Goal: Answer question/provide support: Answer question/provide support

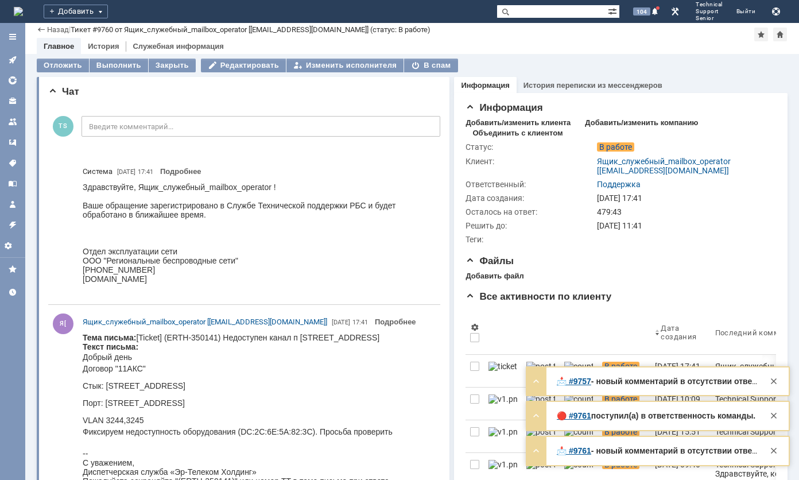
scroll to position [115, 0]
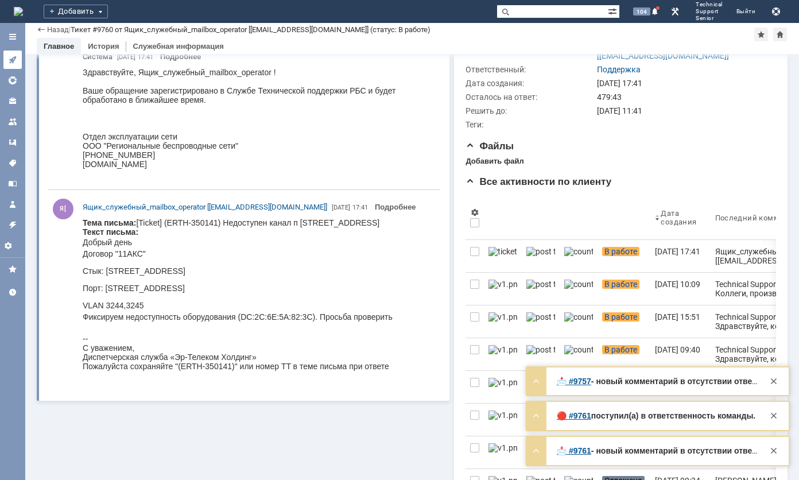
click at [19, 53] on link at bounding box center [12, 60] width 18 height 18
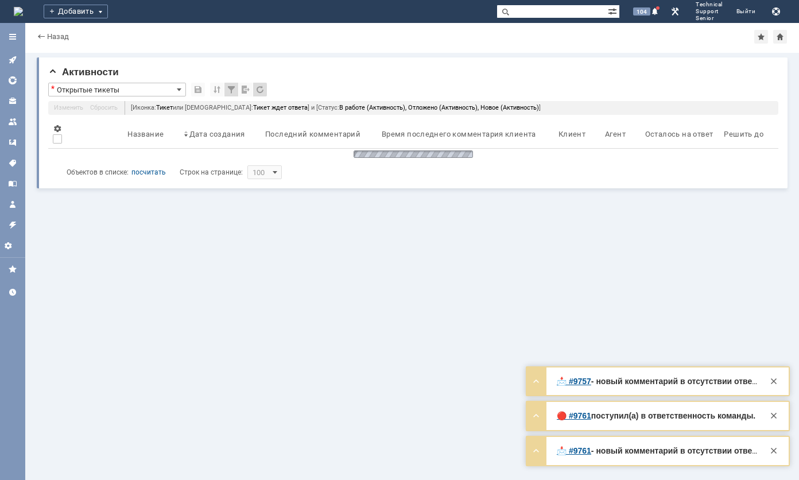
click at [777, 381] on div at bounding box center [774, 381] width 14 height 14
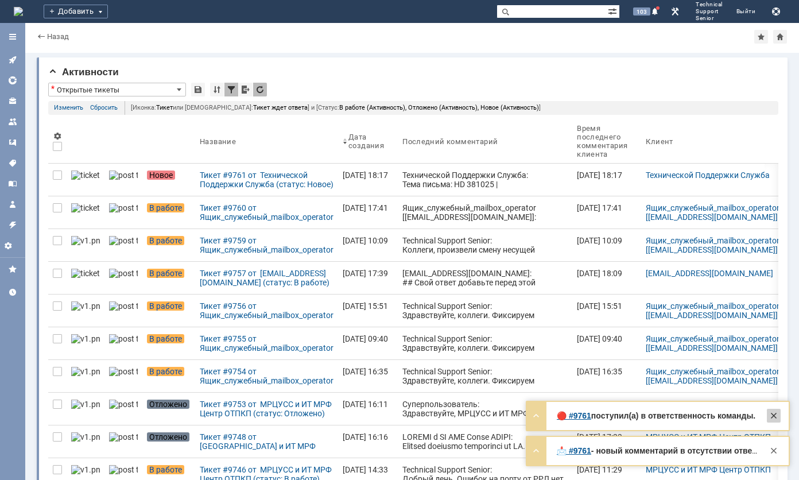
click at [775, 414] on div at bounding box center [774, 416] width 14 height 14
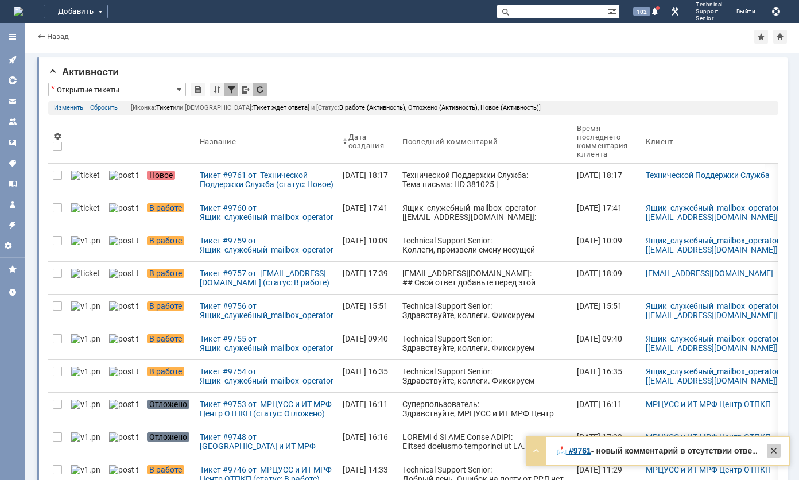
click at [774, 452] on div at bounding box center [774, 451] width 14 height 14
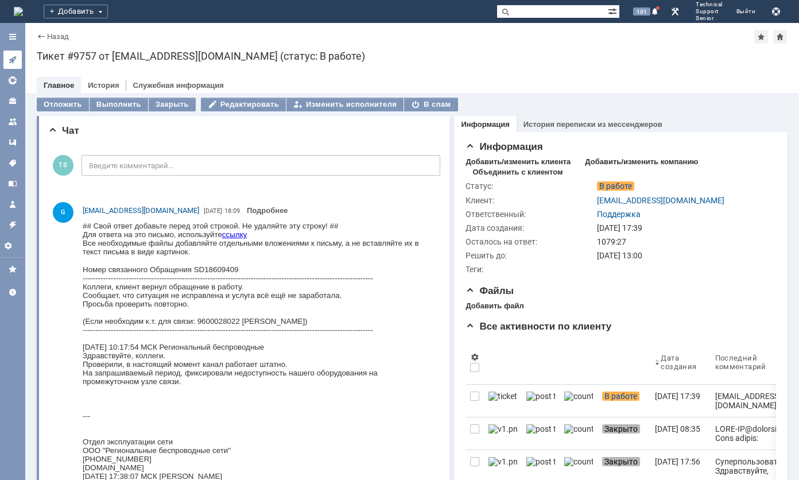
click at [17, 57] on link at bounding box center [12, 60] width 18 height 18
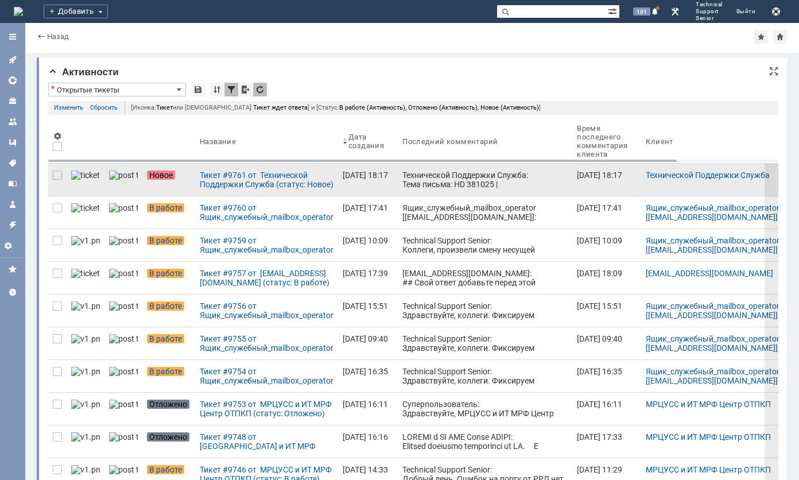
click at [420, 171] on div "Технической Поддержки Служба: Тема письма: HD 381025 | г. Москва, Москва, Красн…" at bounding box center [484, 243] width 165 height 147
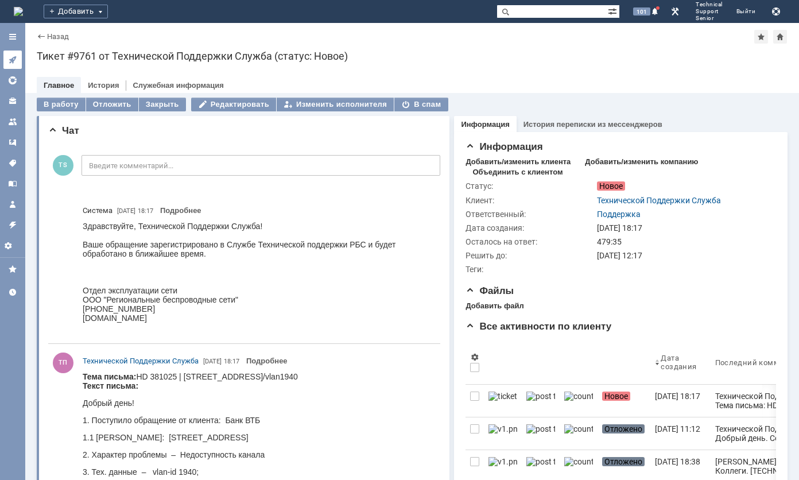
click at [13, 55] on icon at bounding box center [12, 59] width 9 height 9
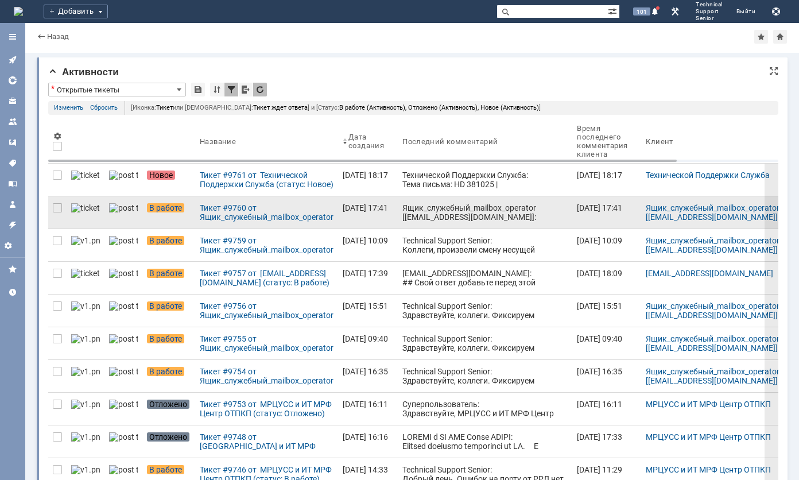
click at [402, 215] on div "Ящик_служебный_mailbox_operator [operator@ertelecom.ru]: Тема письма: [Ticket] …" at bounding box center [484, 267] width 165 height 129
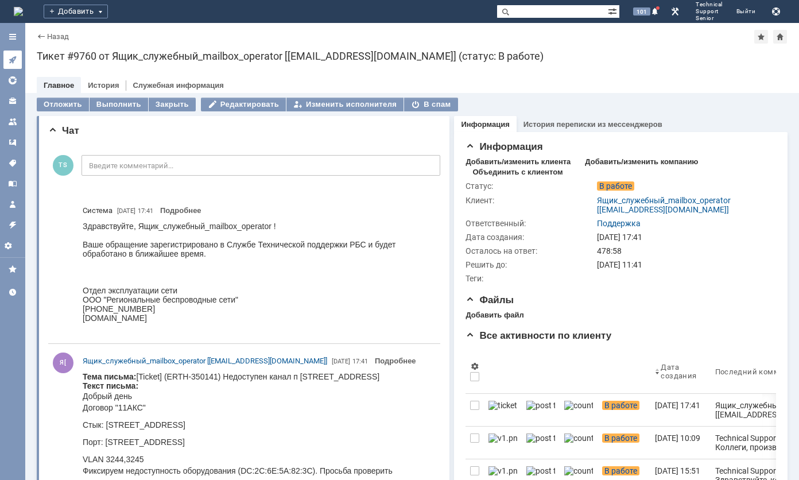
click at [11, 63] on icon at bounding box center [12, 59] width 9 height 9
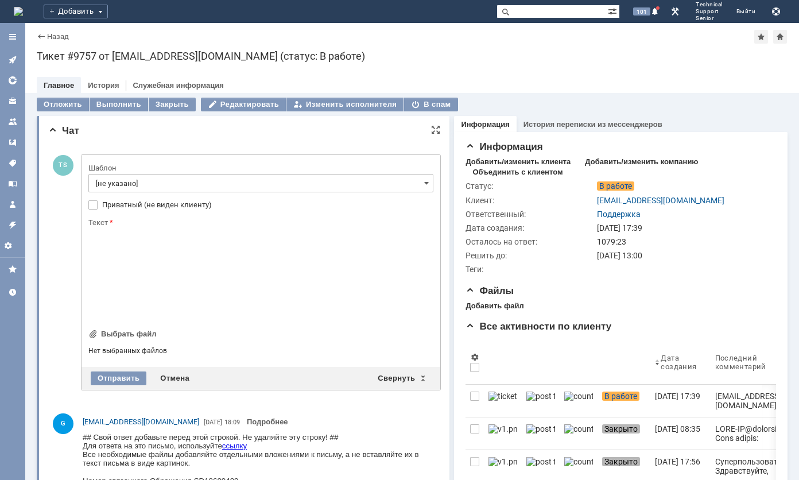
drag, startPoint x: 235, startPoint y: 168, endPoint x: 217, endPoint y: 225, distance: 59.7
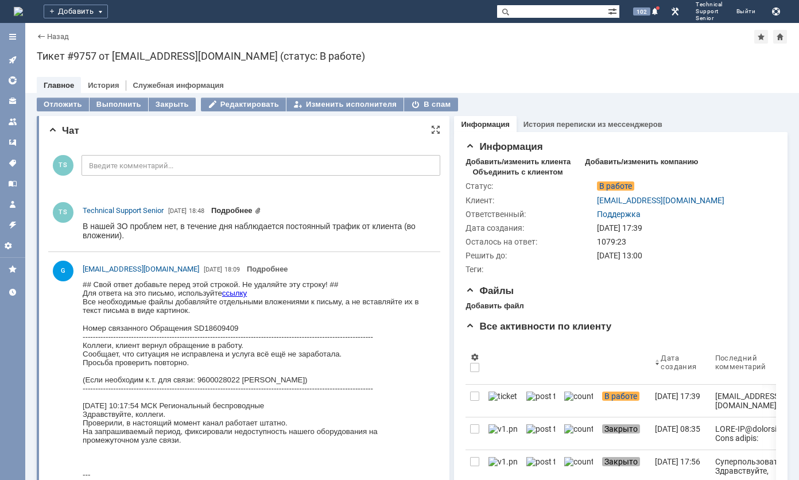
click at [235, 211] on link "Подробнее" at bounding box center [236, 210] width 50 height 9
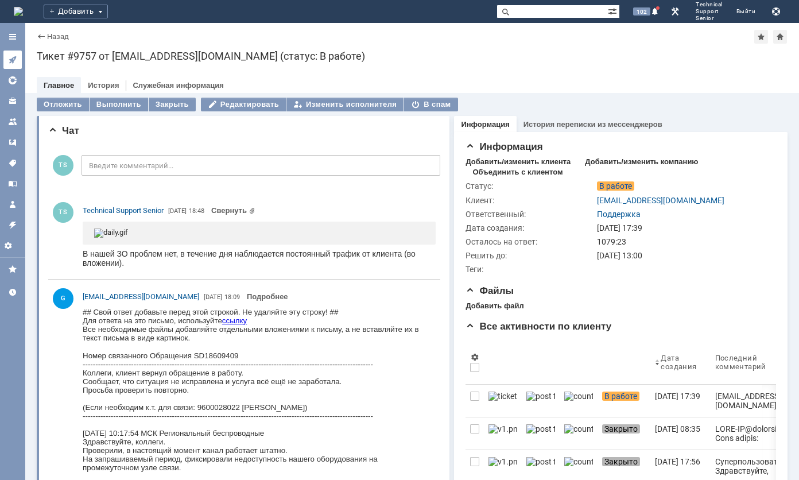
click at [14, 57] on icon at bounding box center [12, 59] width 7 height 7
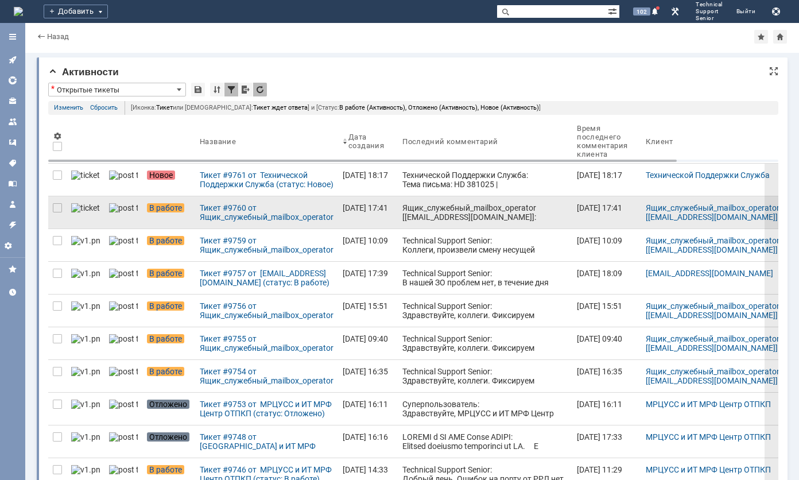
click at [405, 211] on div "Ящик_служебный_mailbox_operator [operator@ertelecom.ru]: Тема письма: [Ticket] …" at bounding box center [484, 267] width 165 height 129
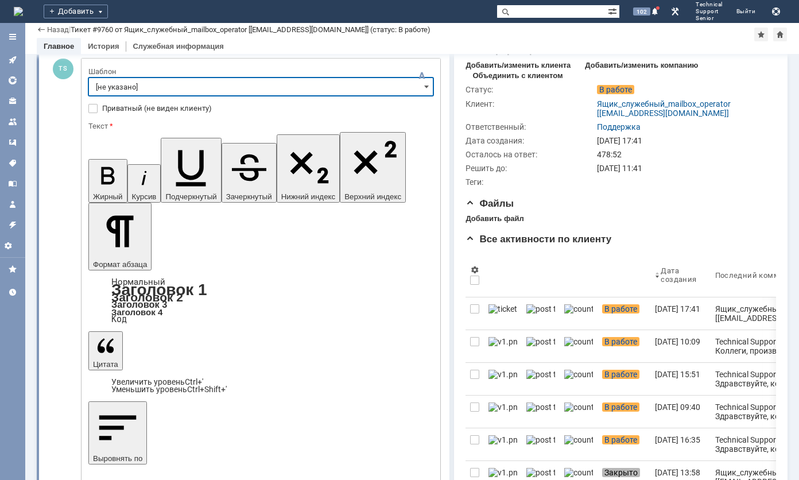
click at [170, 88] on input "[не указано]" at bounding box center [260, 86] width 345 height 18
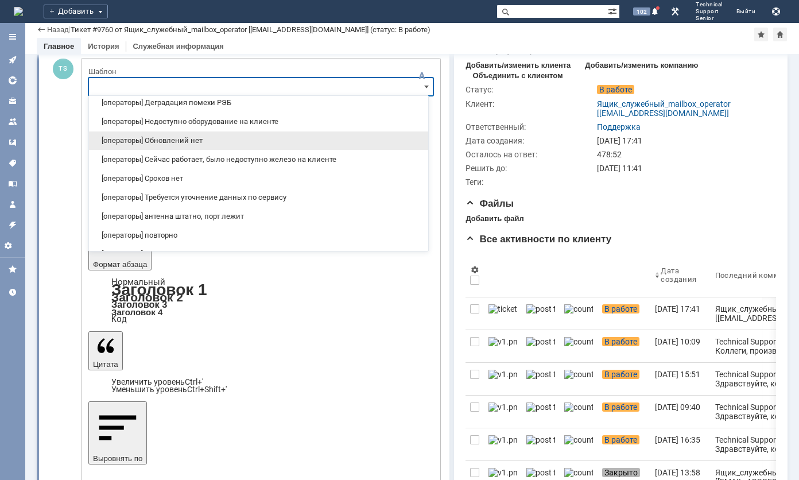
scroll to position [57, 0]
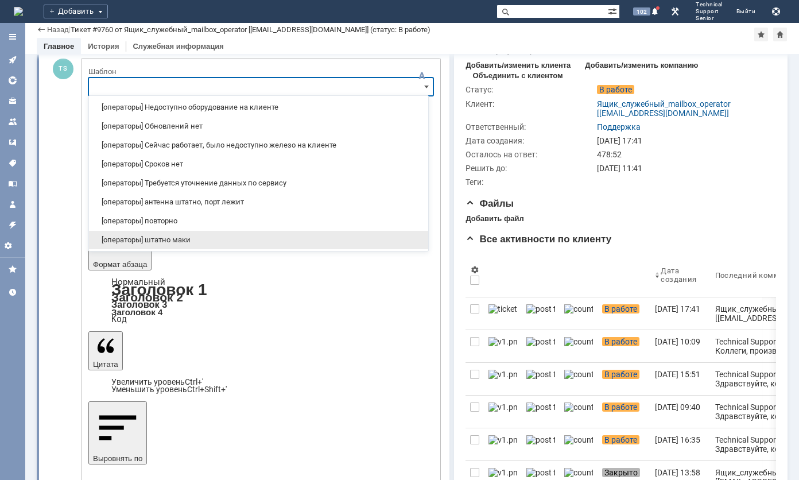
click at [181, 235] on span "[операторы] штатно маки" at bounding box center [258, 239] width 325 height 9
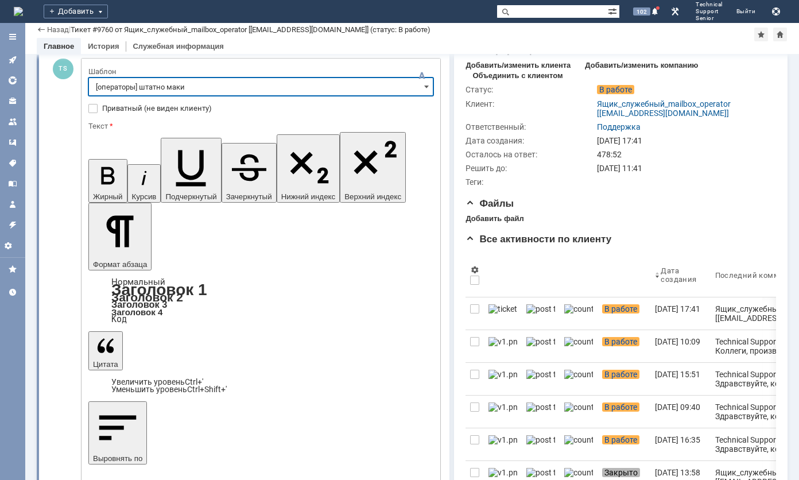
type input "[операторы] штатно маки"
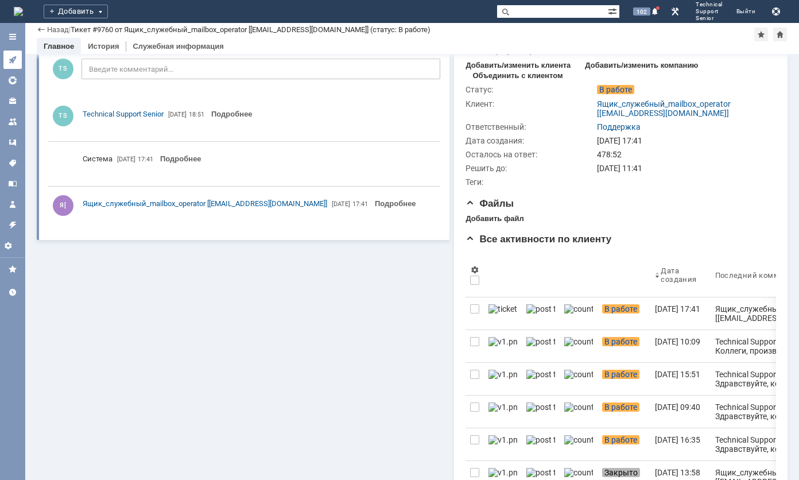
scroll to position [0, 0]
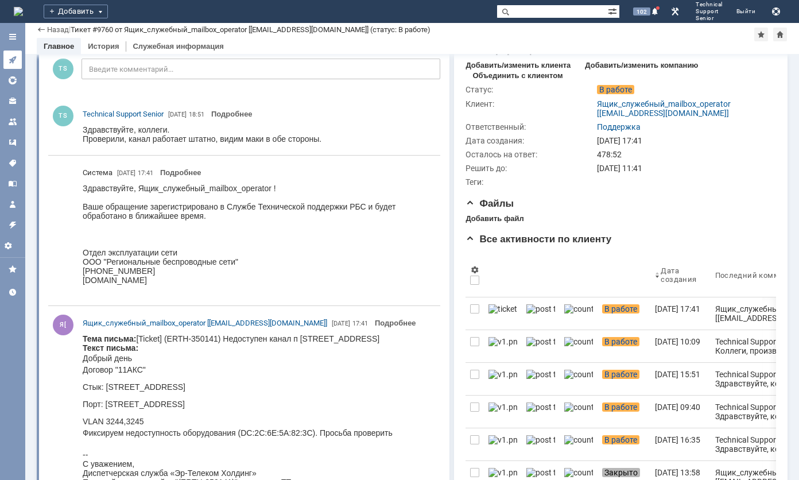
click at [14, 55] on icon at bounding box center [12, 59] width 9 height 9
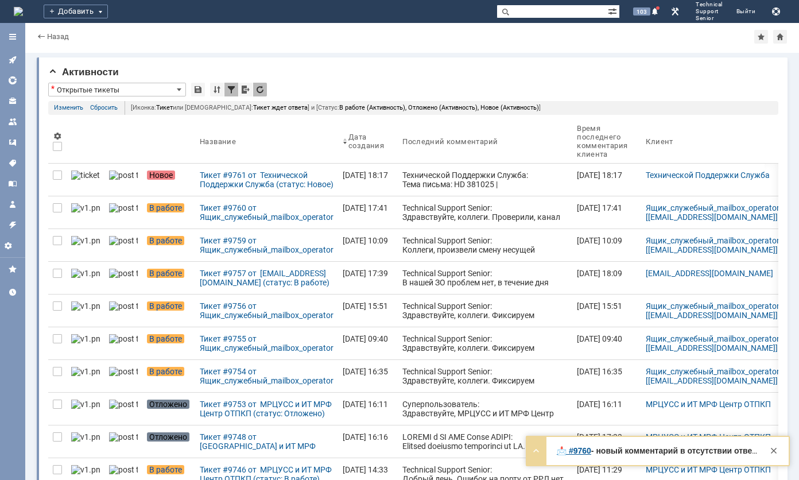
click at [402, 181] on div "Технической Поддержки Служба: Тема письма: HD 381025 | г. Москва, Москва, Красн…" at bounding box center [484, 243] width 165 height 147
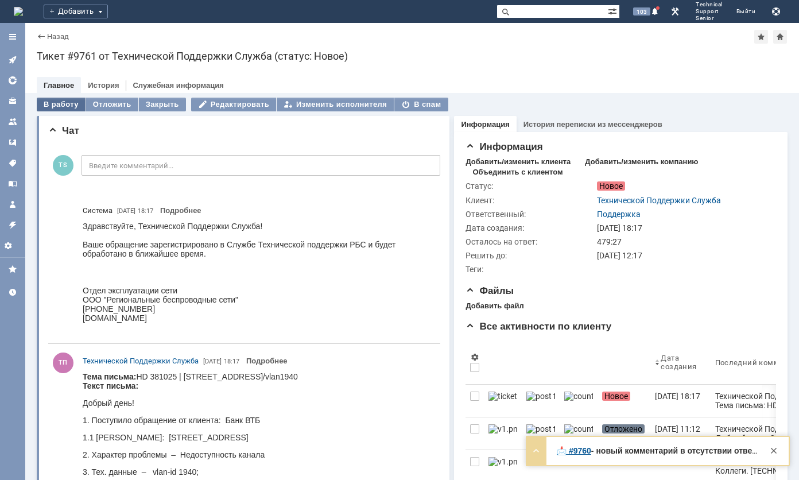
click at [64, 99] on div "В работу" at bounding box center [61, 105] width 49 height 14
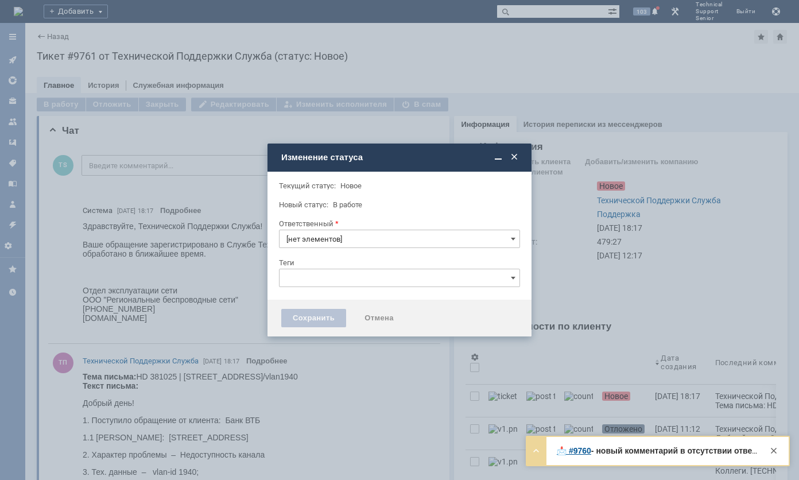
type input "Поддержка"
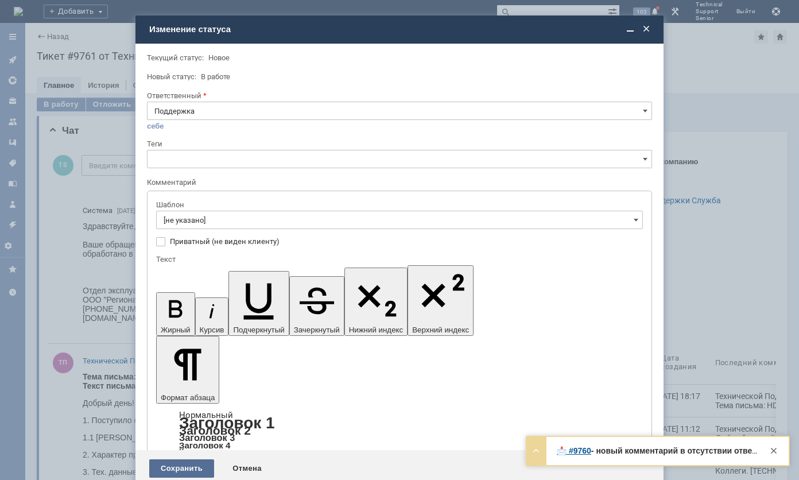
click at [196, 459] on div "Сохранить" at bounding box center [181, 468] width 65 height 18
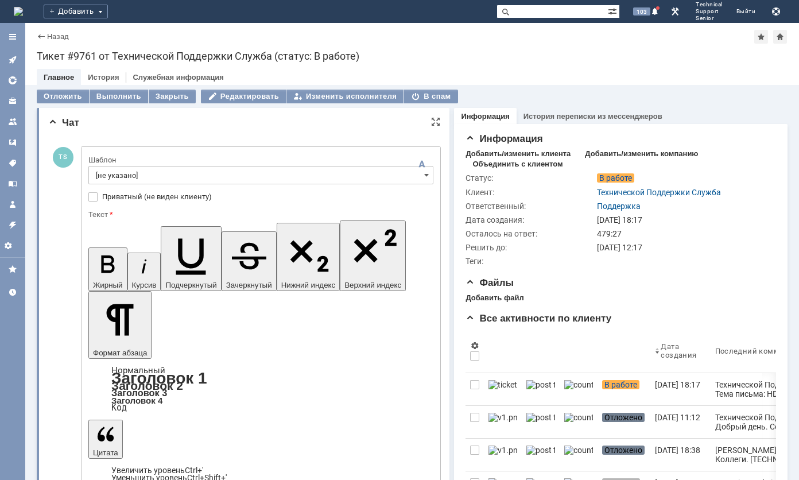
click at [205, 173] on input "[не указано]" at bounding box center [260, 175] width 345 height 18
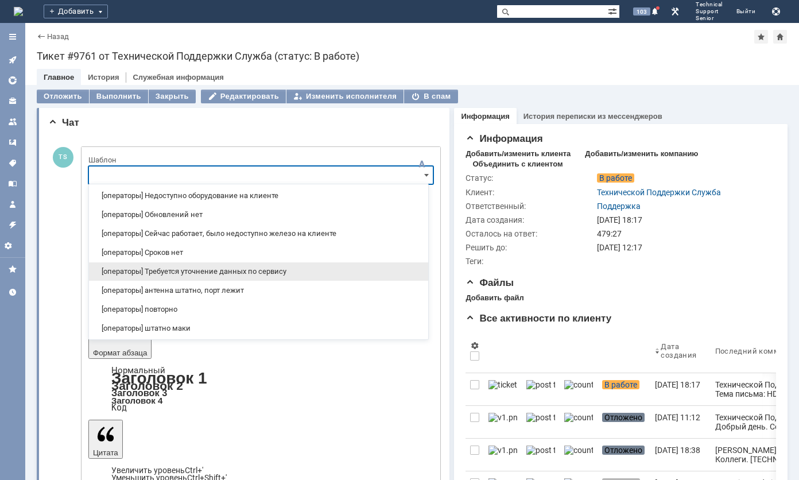
scroll to position [115, 0]
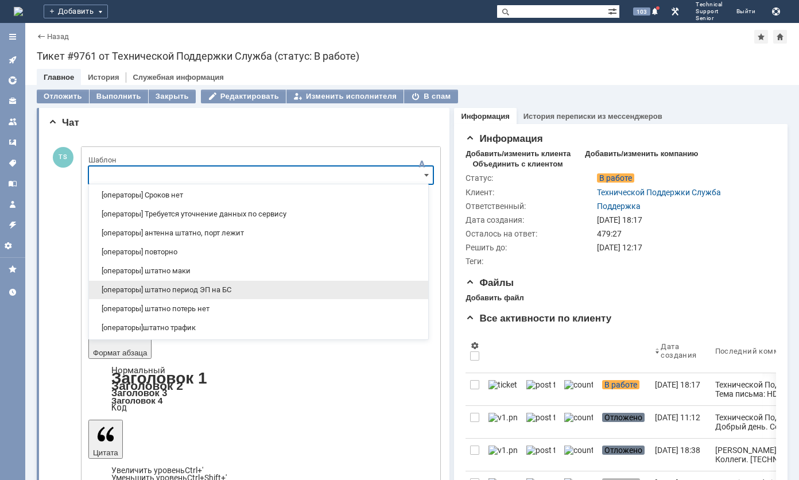
click at [212, 289] on span "[операторы] штатно период ЭП на БС" at bounding box center [258, 289] width 325 height 9
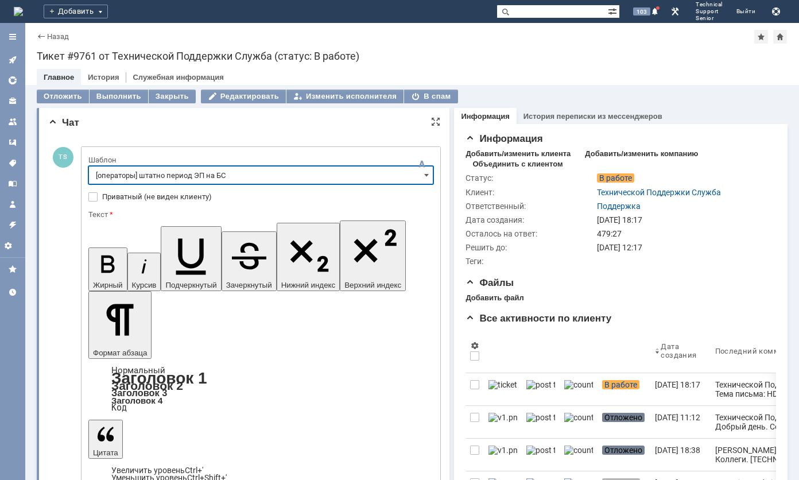
type input "[операторы] штатно период ЭП на БС"
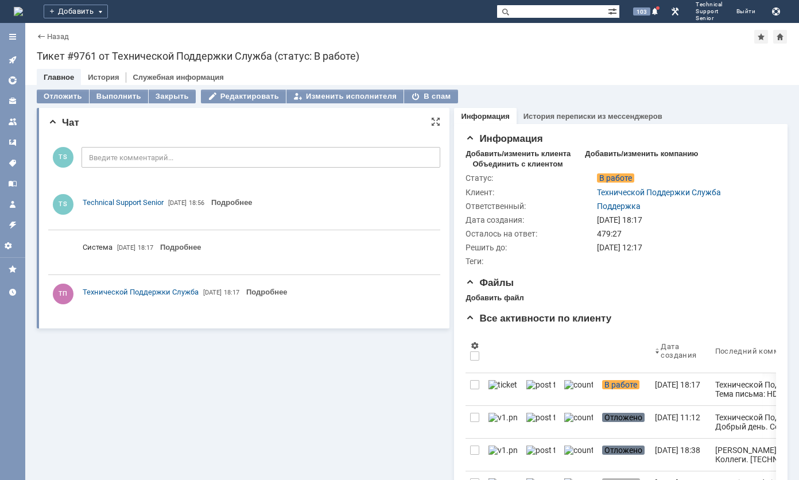
scroll to position [0, 0]
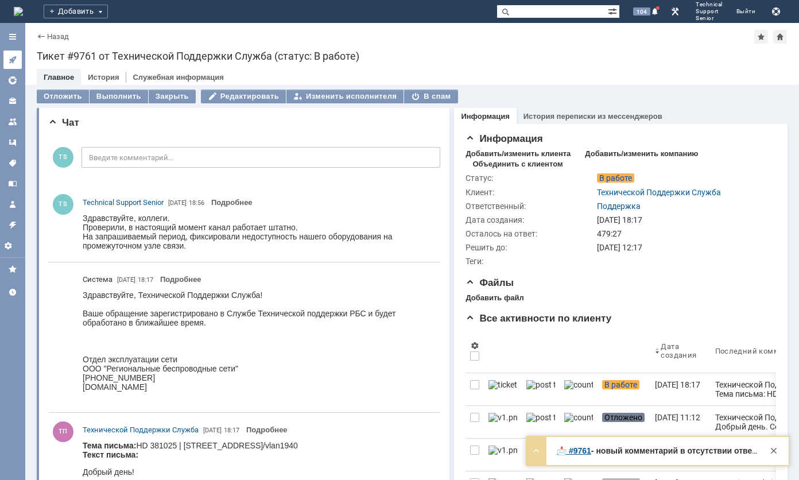
click at [12, 67] on link at bounding box center [12, 60] width 18 height 18
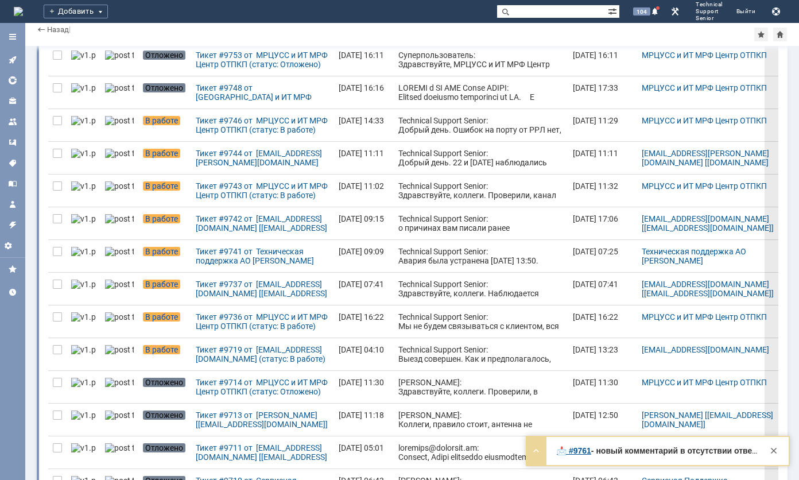
scroll to position [344, 0]
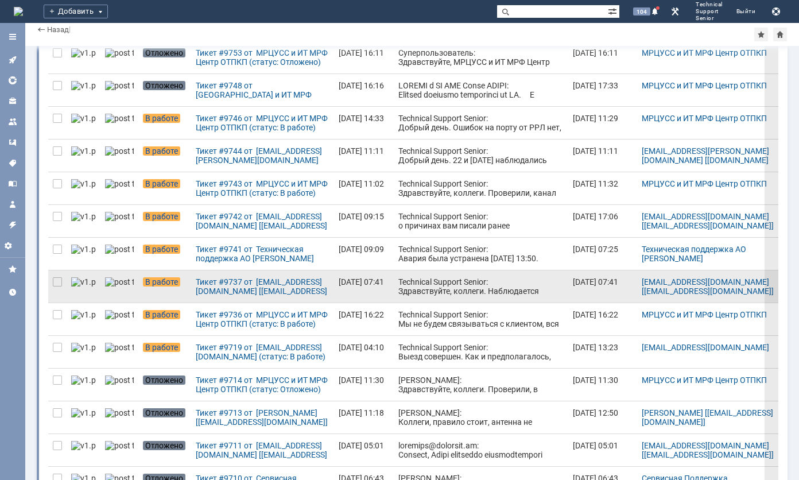
click at [438, 283] on div "Technical Support Senior: Здравствуйте, коллеги. Наблюдается авария на промежут…" at bounding box center [480, 309] width 165 height 64
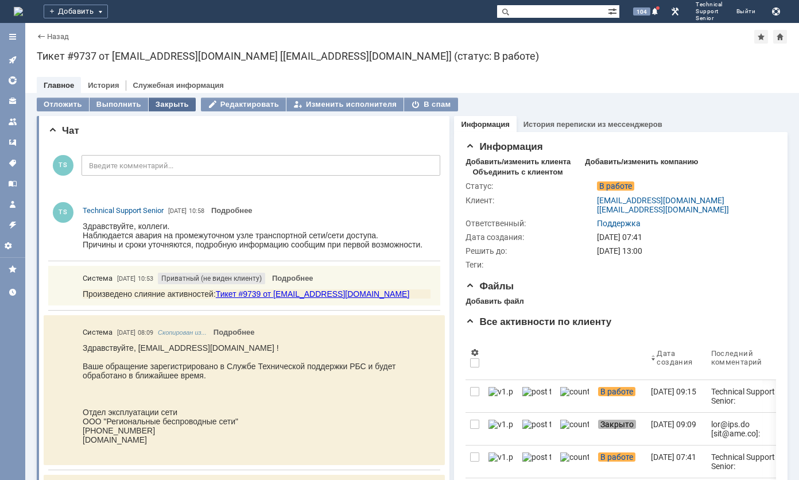
click at [161, 104] on div "Закрыть" at bounding box center [172, 105] width 47 height 14
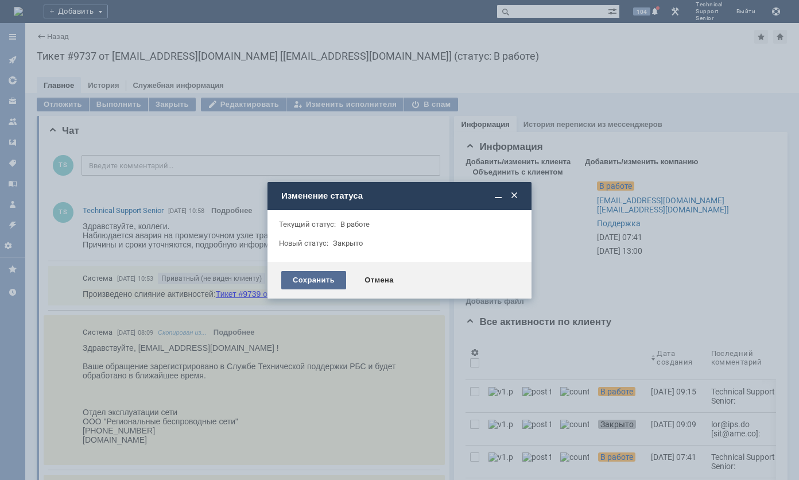
click at [288, 279] on div "Сохранить" at bounding box center [313, 280] width 65 height 18
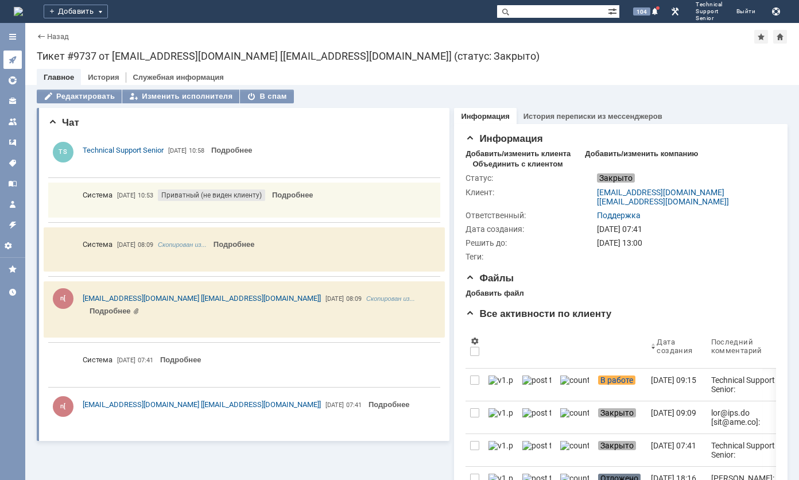
click at [14, 59] on icon at bounding box center [12, 59] width 9 height 9
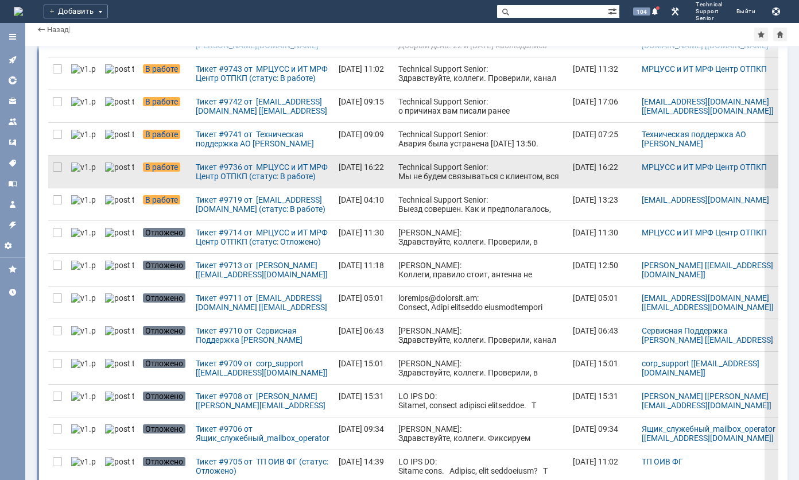
scroll to position [402, 0]
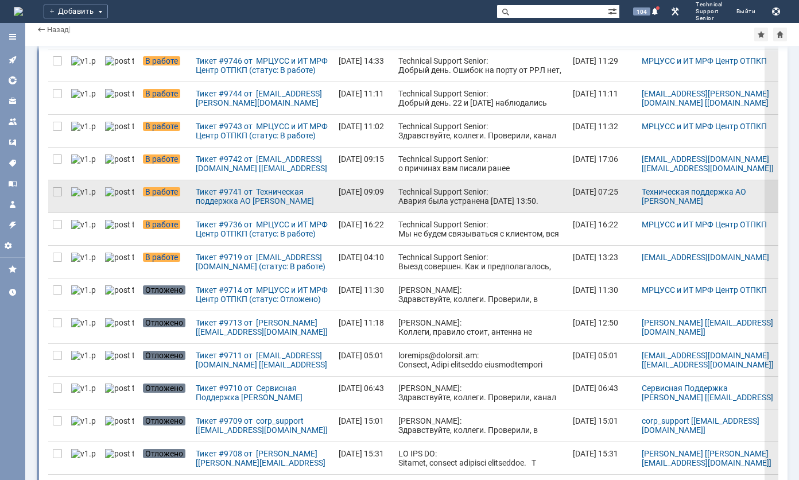
click at [410, 188] on div "Technical Support Senior: Авария была устранена [DATE] 13:50." at bounding box center [480, 196] width 165 height 18
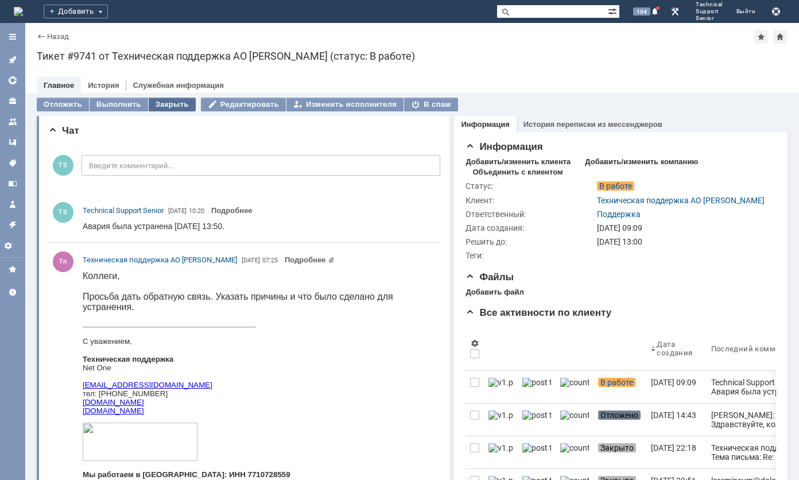
click at [153, 102] on div "Закрыть" at bounding box center [172, 105] width 47 height 14
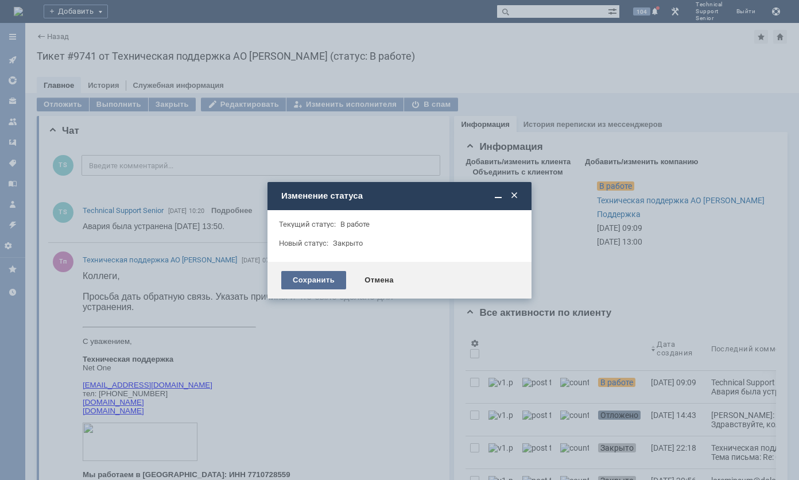
click at [289, 273] on div "Сохранить" at bounding box center [313, 280] width 65 height 18
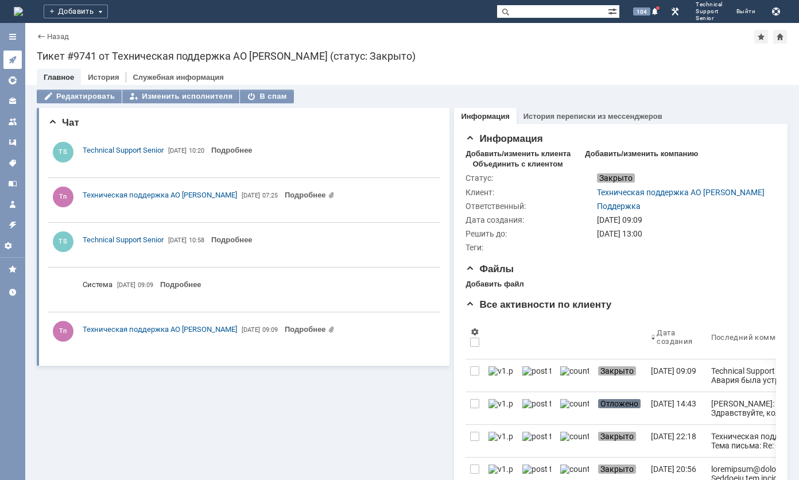
click at [16, 60] on icon at bounding box center [12, 59] width 9 height 9
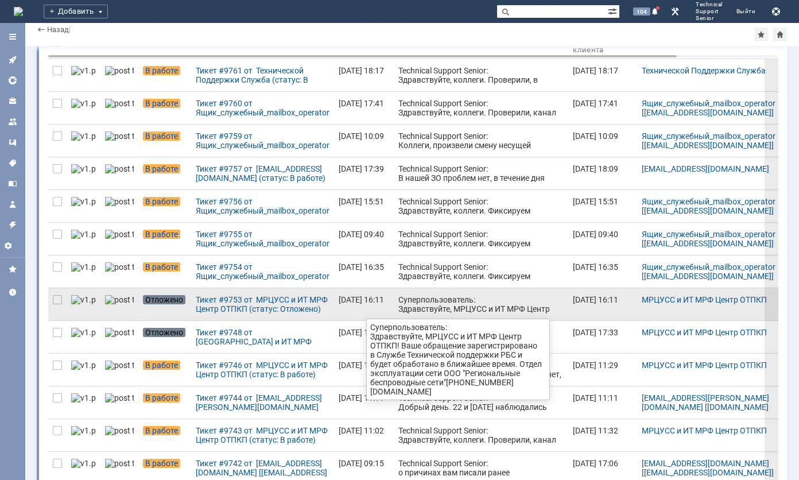
scroll to position [115, 0]
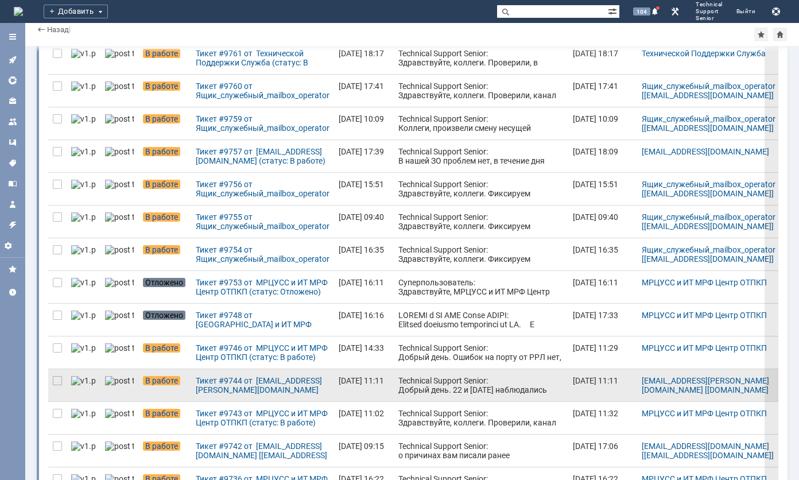
click at [402, 388] on div "Technical Support Senior: Добрый день. 22 и [DATE] наблюдались перебои в работе…" at bounding box center [480, 408] width 165 height 64
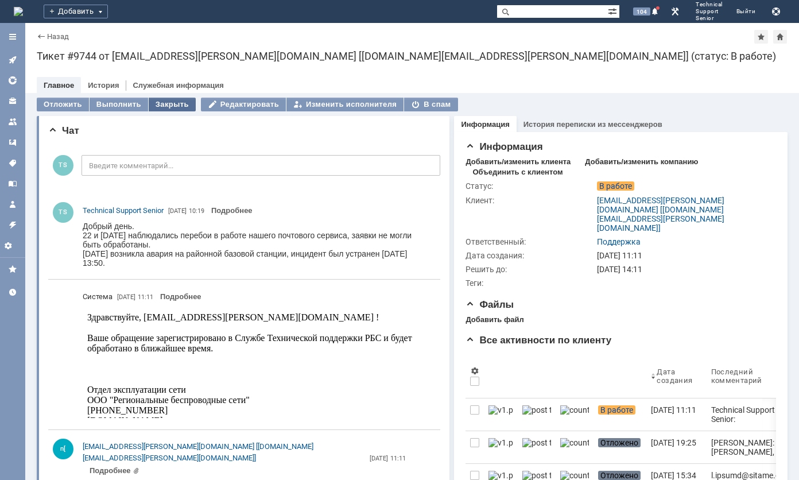
click at [160, 102] on div "Закрыть" at bounding box center [172, 105] width 47 height 14
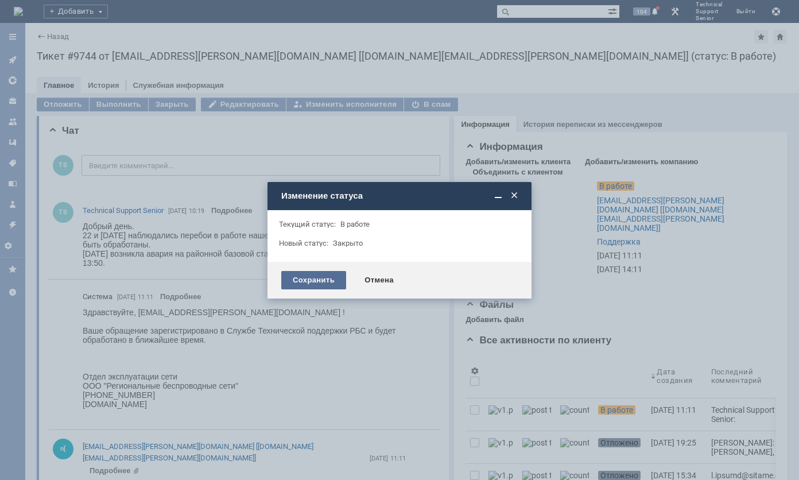
click at [319, 274] on div "Сохранить" at bounding box center [313, 280] width 65 height 18
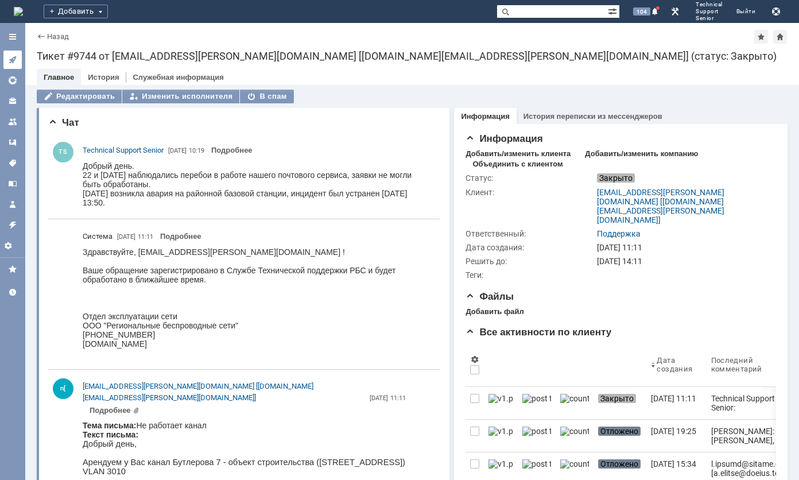
click at [14, 59] on icon at bounding box center [12, 59] width 9 height 9
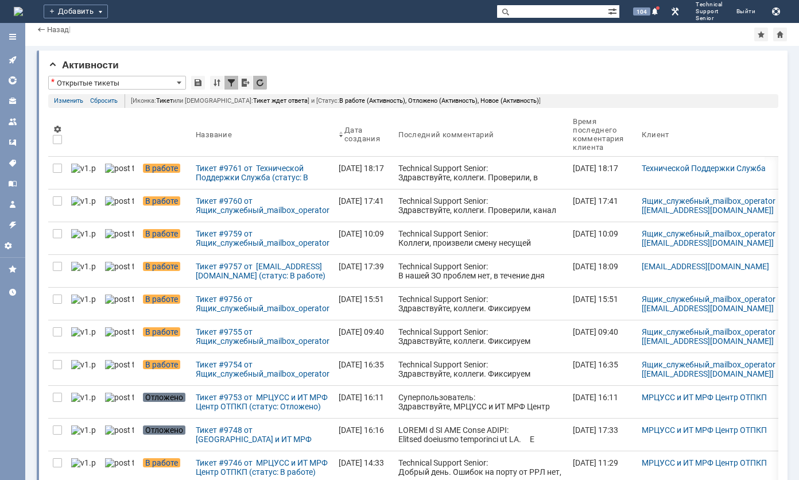
scroll to position [287, 0]
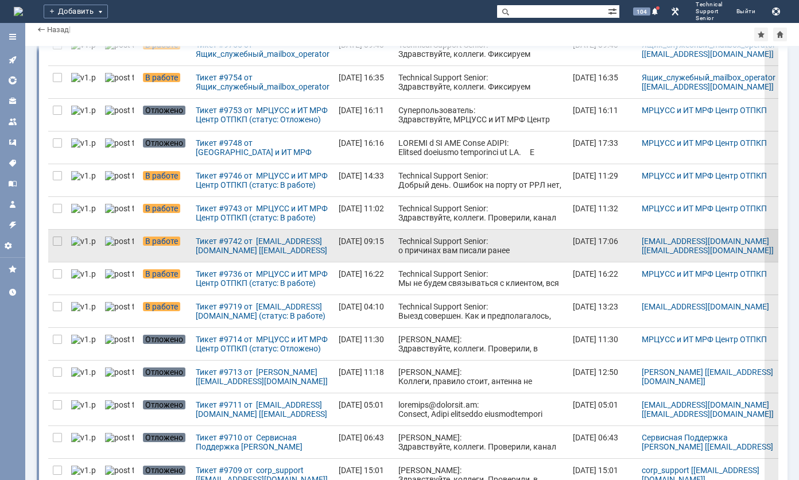
click at [398, 236] on div "Technical Support Senior: о причинах вам писали ранее" at bounding box center [480, 245] width 165 height 18
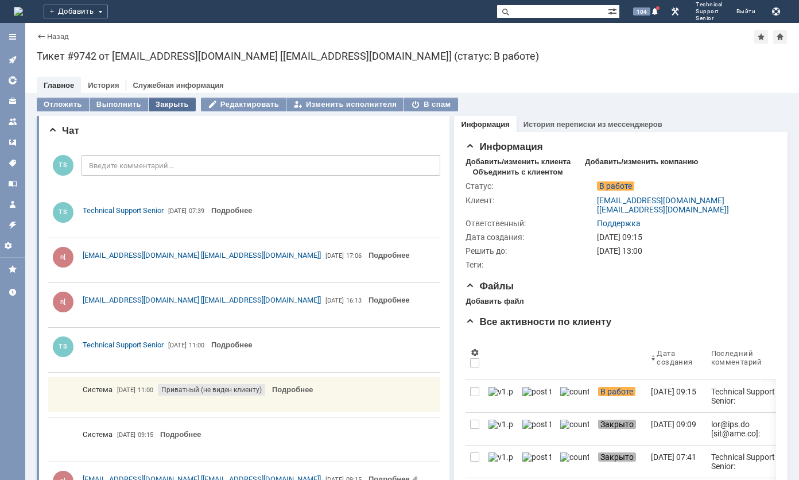
click at [156, 101] on div "Закрыть" at bounding box center [172, 105] width 47 height 14
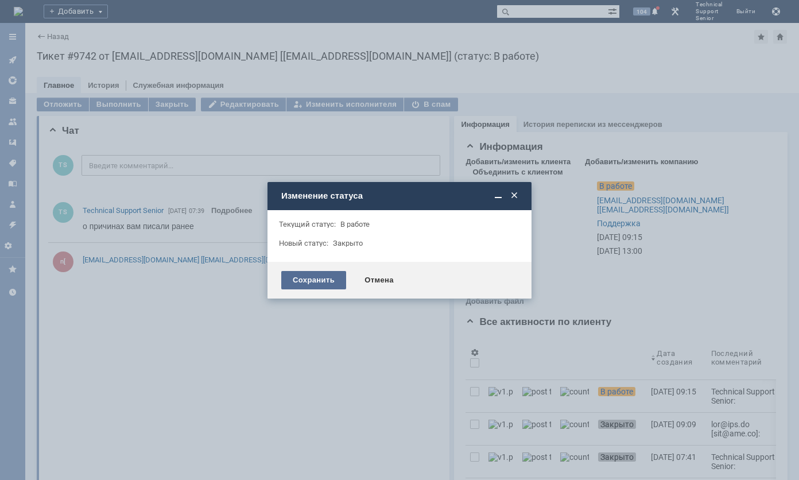
click at [305, 275] on div "Сохранить" at bounding box center [313, 280] width 65 height 18
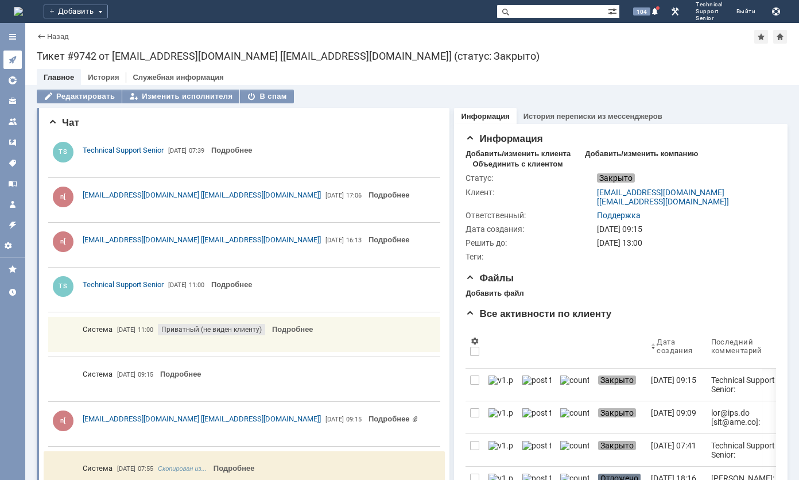
click at [18, 55] on link at bounding box center [12, 60] width 18 height 18
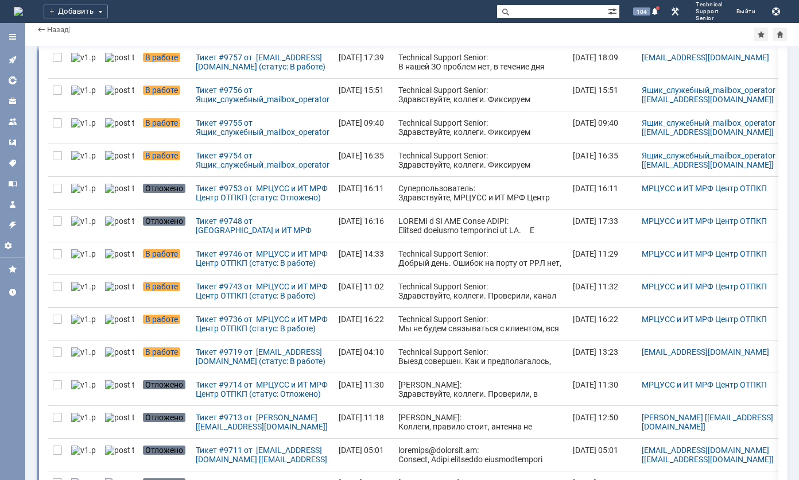
scroll to position [230, 0]
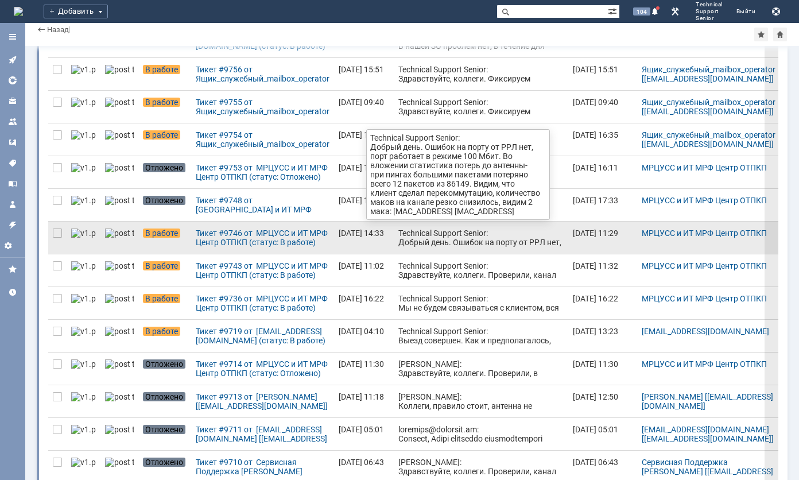
click at [403, 234] on div "Technical Support Senior: Добрый день. Ошибок на порту от РРЛ нет, порт работае…" at bounding box center [480, 274] width 165 height 92
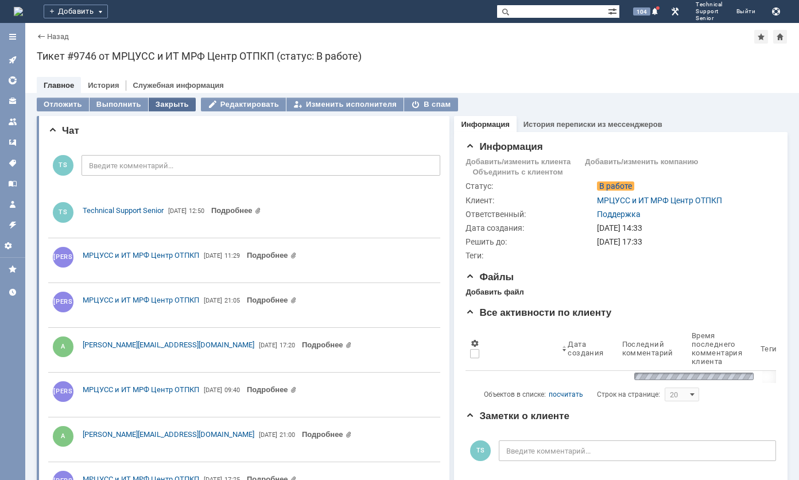
click at [164, 102] on div "Закрыть" at bounding box center [172, 105] width 47 height 14
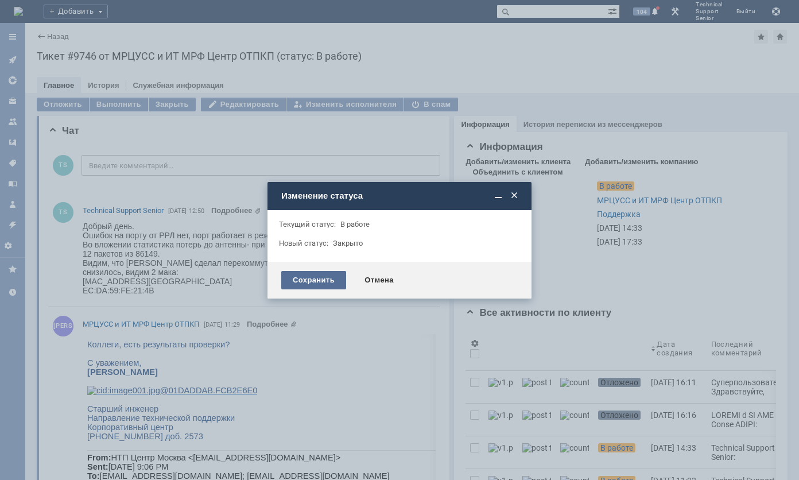
click at [302, 278] on div "Сохранить" at bounding box center [313, 280] width 65 height 18
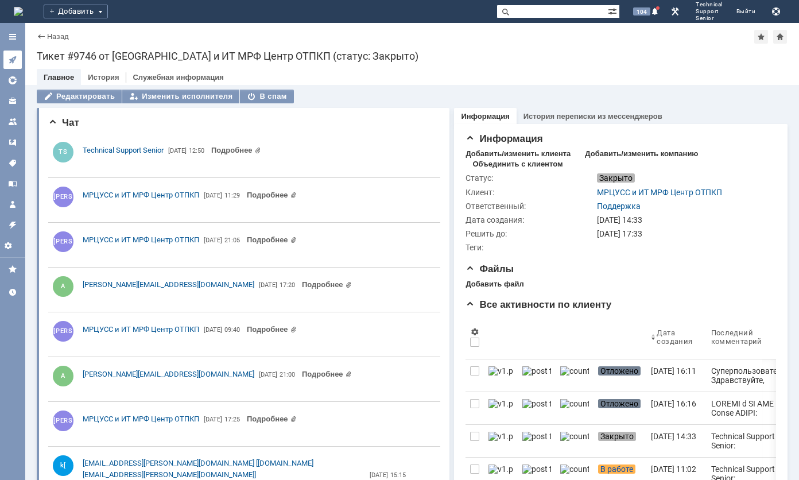
click at [15, 60] on icon at bounding box center [12, 59] width 9 height 9
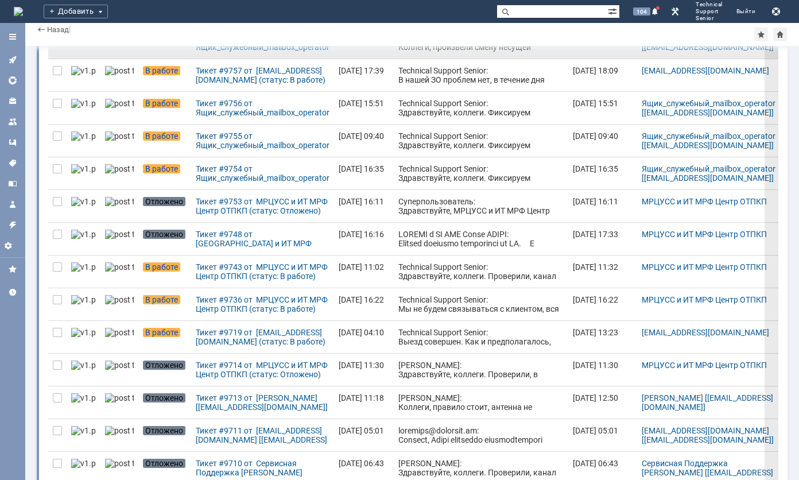
scroll to position [230, 0]
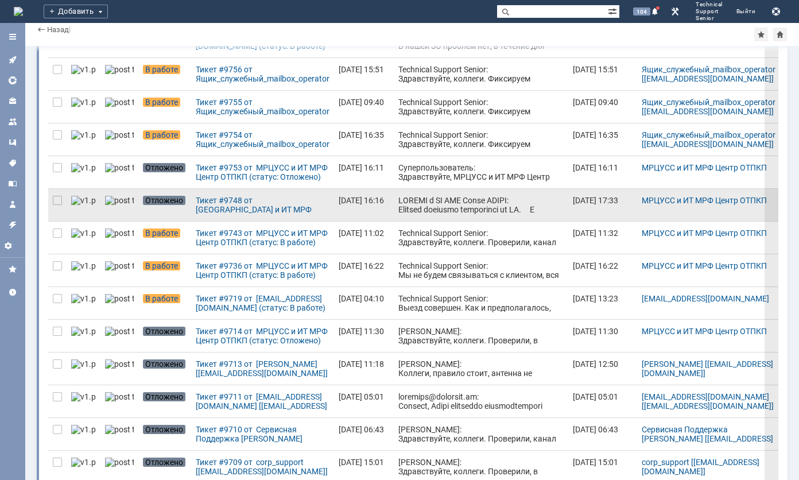
click at [412, 207] on div at bounding box center [480, 301] width 165 height 211
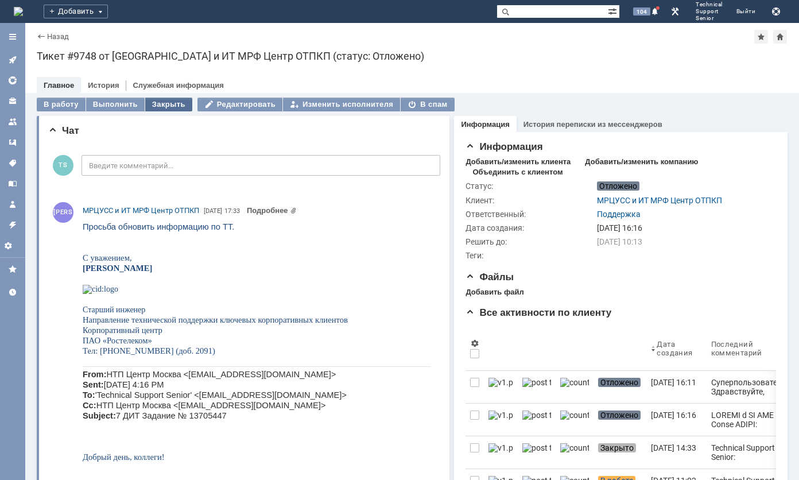
click at [165, 104] on div "Закрыть" at bounding box center [168, 105] width 47 height 14
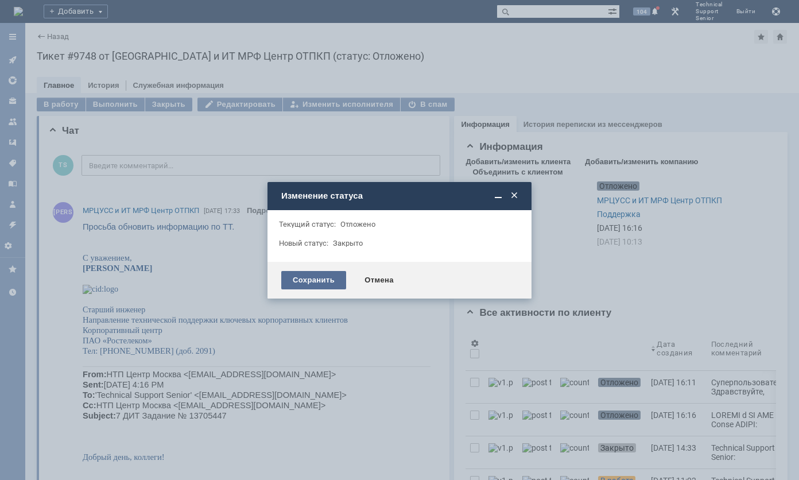
click at [294, 274] on div "Сохранить" at bounding box center [313, 280] width 65 height 18
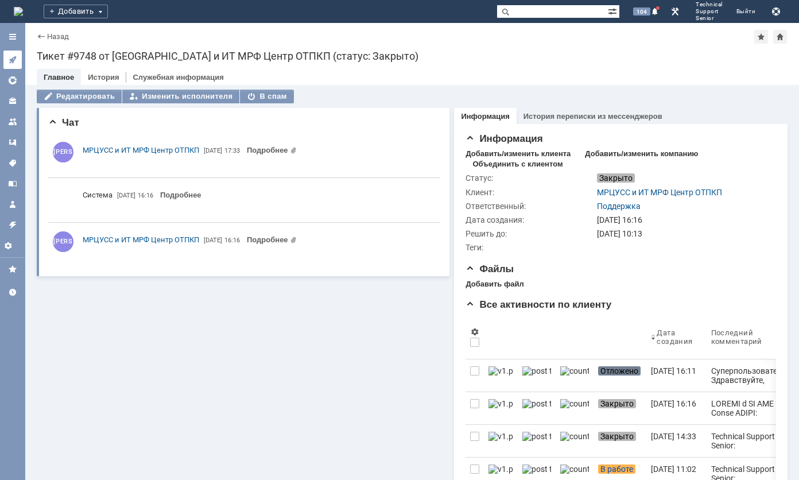
click at [14, 53] on link at bounding box center [12, 60] width 18 height 18
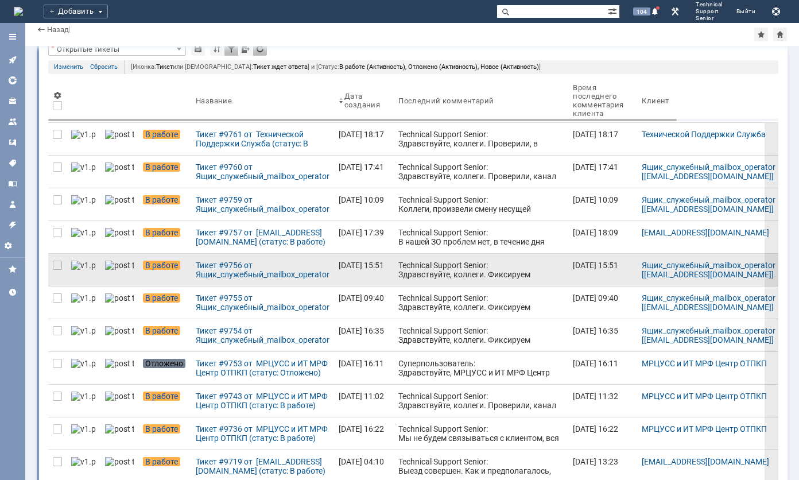
scroll to position [115, 0]
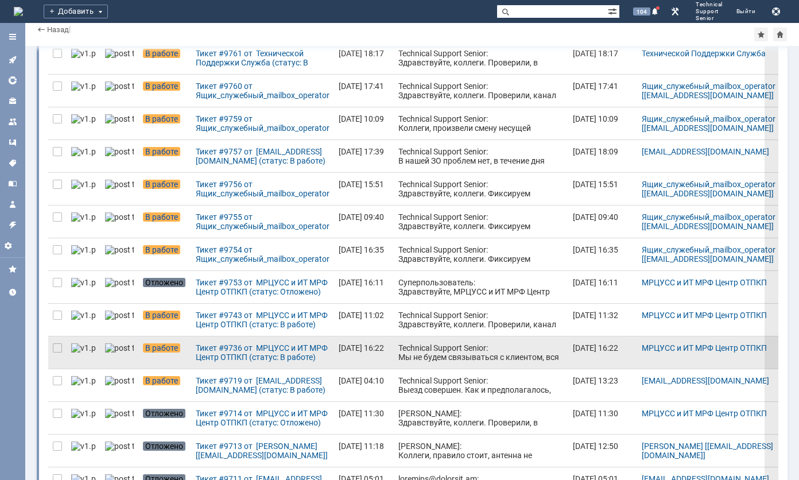
click at [413, 346] on div "Technical Support Senior: Мы не будем связываться с клиентом, вся исчерпывающая…" at bounding box center [480, 361] width 165 height 37
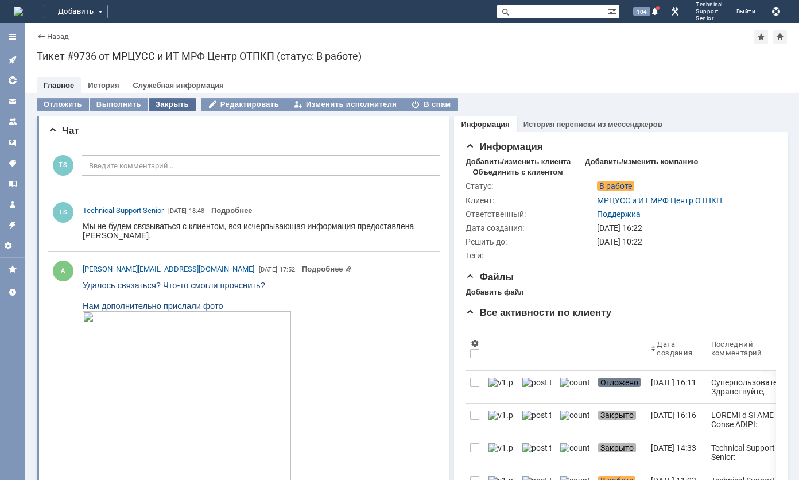
click at [167, 100] on div "Закрыть" at bounding box center [172, 105] width 47 height 14
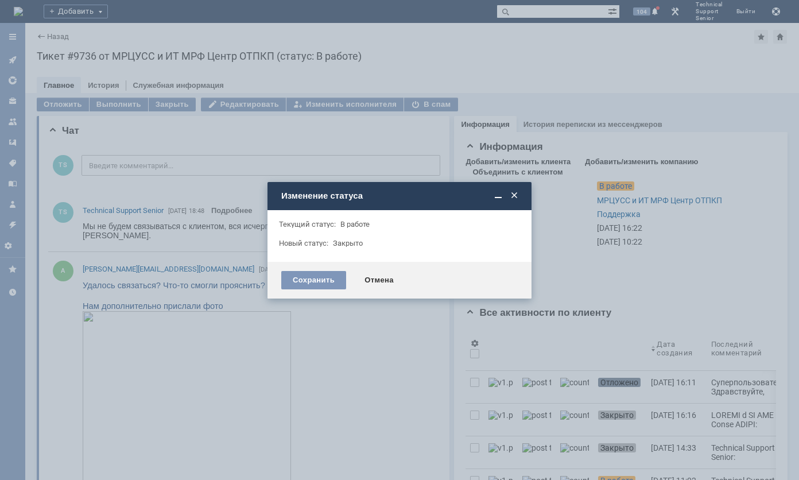
click at [313, 289] on div "Сохранить Отмена" at bounding box center [399, 280] width 264 height 37
click at [312, 285] on div "Сохранить" at bounding box center [313, 280] width 65 height 18
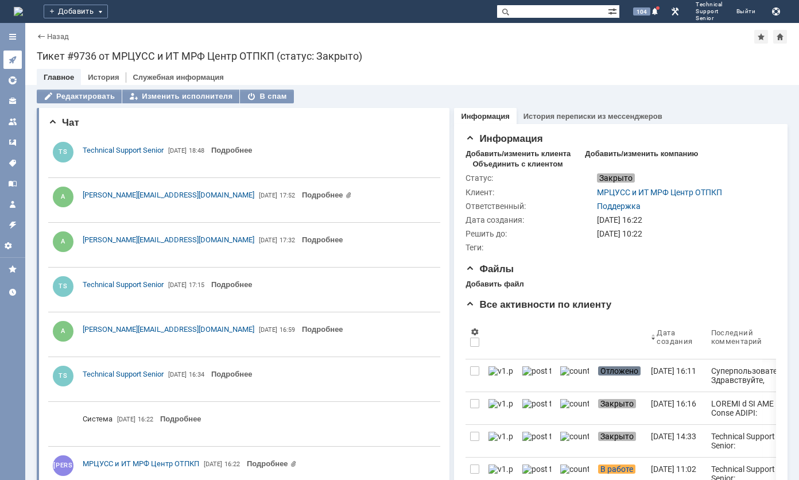
click at [16, 59] on icon at bounding box center [12, 59] width 9 height 9
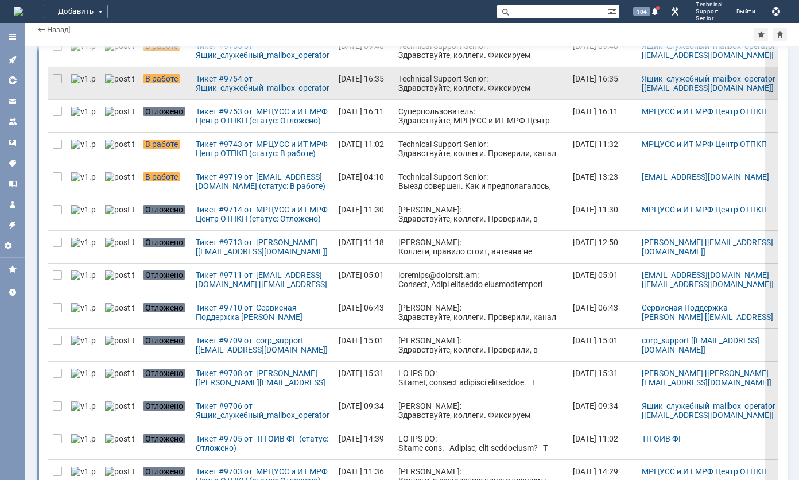
scroll to position [287, 0]
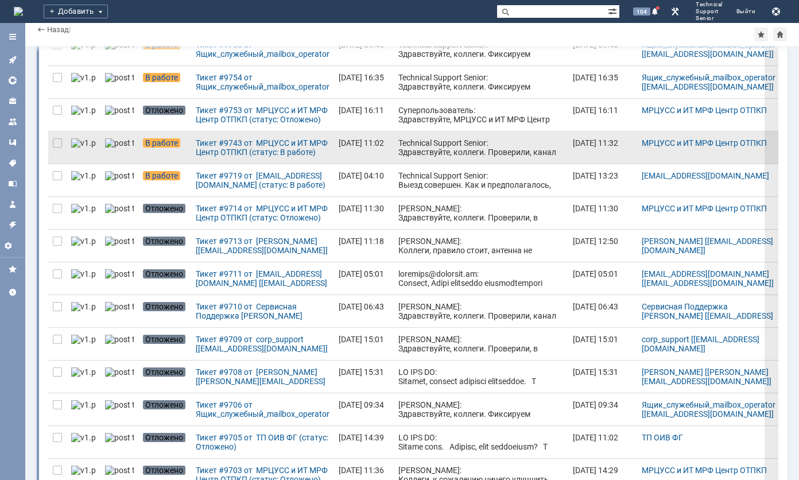
click at [410, 151] on div "Technical Support Senior: Здравствуйте, коллеги. Проверили, канал работает штат…" at bounding box center [480, 156] width 165 height 37
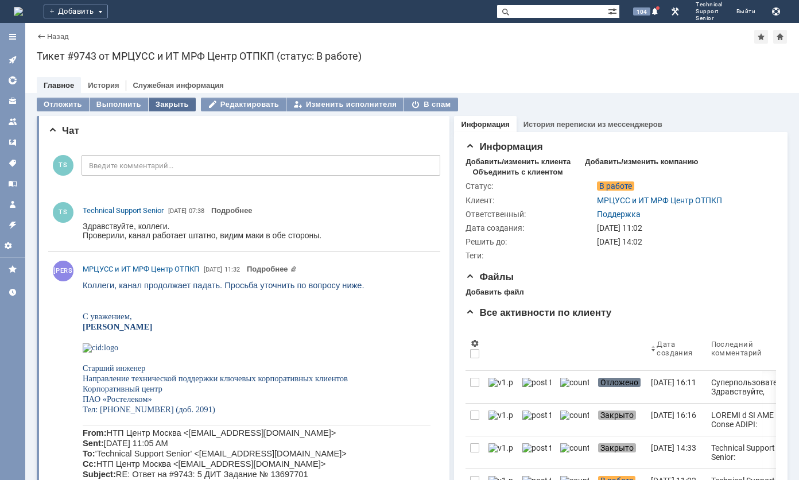
click at [171, 100] on div "Закрыть" at bounding box center [172, 105] width 47 height 14
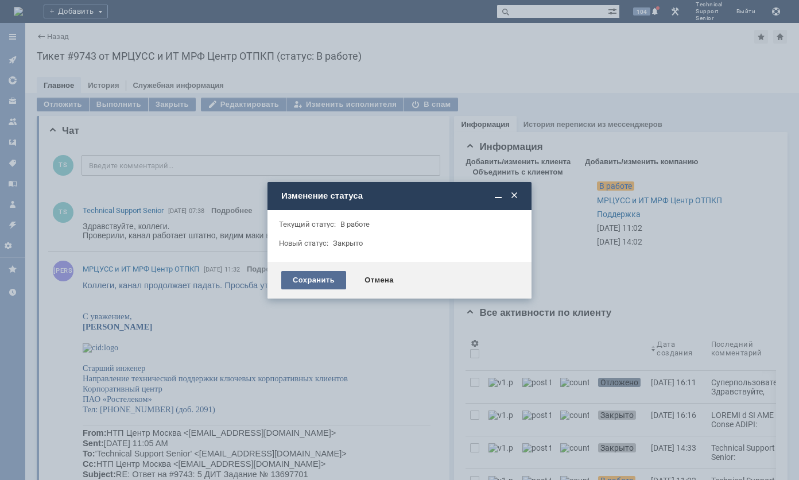
click at [298, 285] on div "Сохранить" at bounding box center [313, 280] width 65 height 18
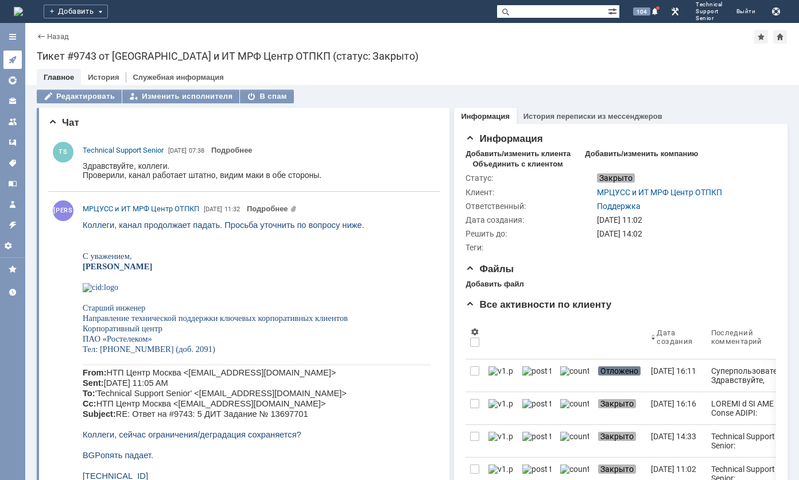
click at [10, 65] on link at bounding box center [12, 60] width 18 height 18
